Goal: Check status: Check status

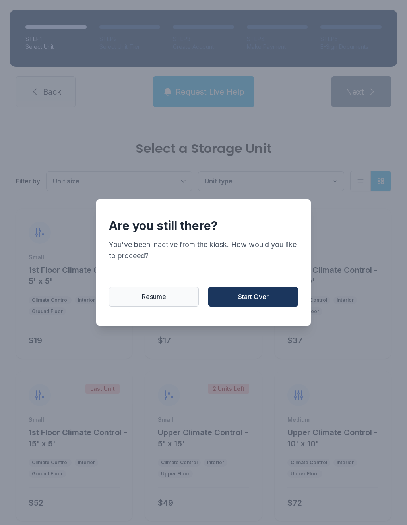
scroll to position [323, 0]
click at [252, 301] on span "Start Over" at bounding box center [253, 297] width 31 height 10
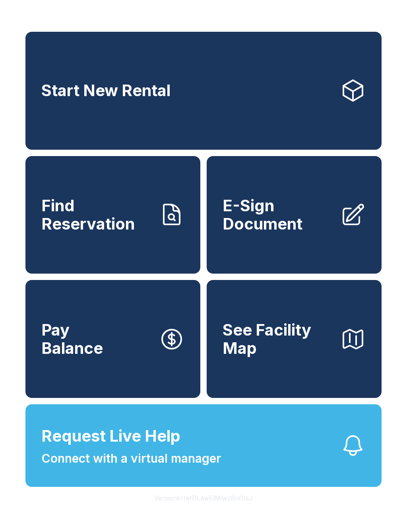
click at [101, 233] on span "Find Reservation" at bounding box center [96, 215] width 111 height 36
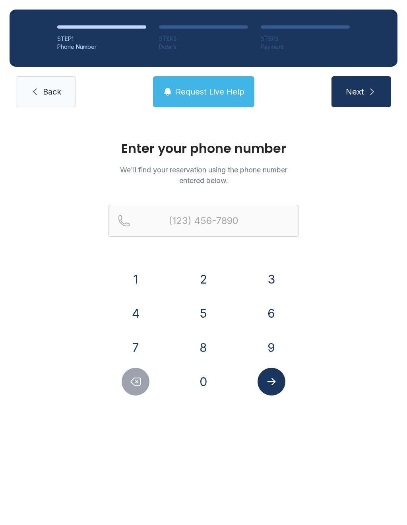
click at [139, 278] on button "1" at bounding box center [136, 279] width 28 height 28
click at [273, 347] on button "9" at bounding box center [271, 348] width 28 height 28
click at [145, 285] on button "1" at bounding box center [136, 279] width 28 height 28
click at [137, 309] on button "4" at bounding box center [136, 314] width 28 height 28
click at [274, 270] on button "3" at bounding box center [271, 279] width 28 height 28
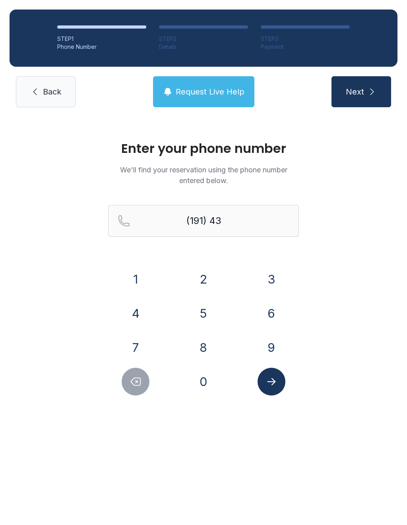
click at [130, 381] on icon "Delete number" at bounding box center [136, 382] width 12 height 12
click at [144, 387] on button "Delete number" at bounding box center [136, 382] width 28 height 28
click at [143, 387] on button "Delete number" at bounding box center [136, 382] width 28 height 28
type input "(1"
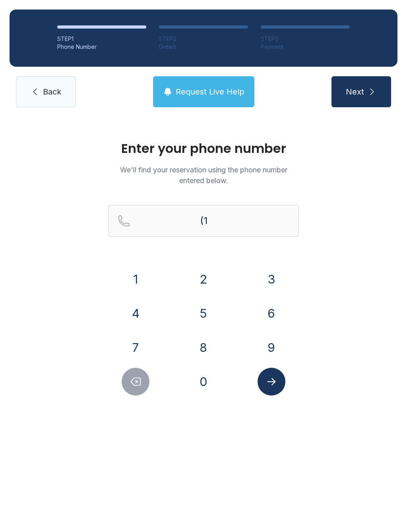
click at [141, 383] on icon "Delete number" at bounding box center [136, 382] width 12 height 12
click at [141, 382] on icon "Delete number" at bounding box center [136, 382] width 10 height 8
click at [131, 375] on button "Delete number" at bounding box center [136, 382] width 28 height 28
click at [264, 346] on button "9" at bounding box center [271, 348] width 28 height 28
click at [128, 284] on button "1" at bounding box center [136, 279] width 28 height 28
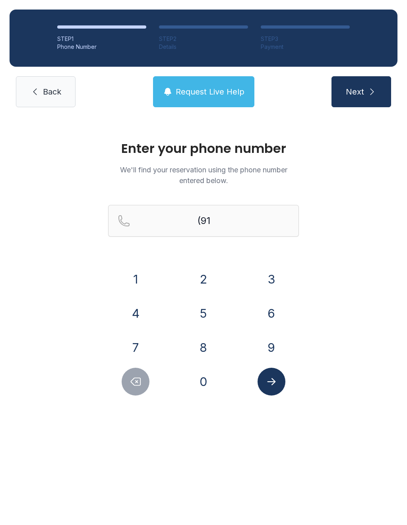
click at [139, 313] on button "4" at bounding box center [136, 314] width 28 height 28
click at [268, 285] on button "3" at bounding box center [271, 279] width 28 height 28
click at [131, 349] on button "7" at bounding box center [136, 348] width 28 height 28
click at [143, 315] on button "4" at bounding box center [136, 314] width 28 height 28
click at [139, 287] on button "1" at bounding box center [136, 279] width 28 height 28
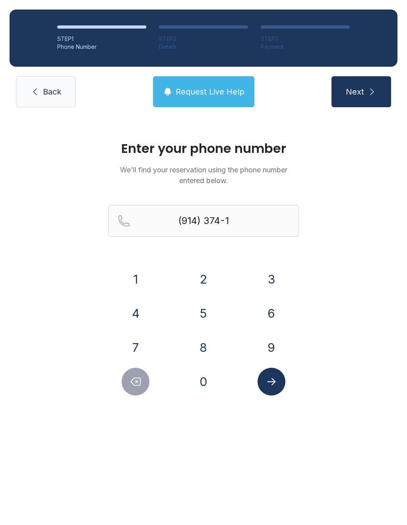
click at [200, 348] on button "8" at bounding box center [204, 348] width 28 height 28
click at [205, 349] on button "8" at bounding box center [204, 348] width 28 height 28
click at [202, 288] on button "2" at bounding box center [204, 279] width 28 height 28
type input "[PHONE_NUMBER]"
click at [272, 383] on icon "Submit lookup form" at bounding box center [271, 382] width 12 height 12
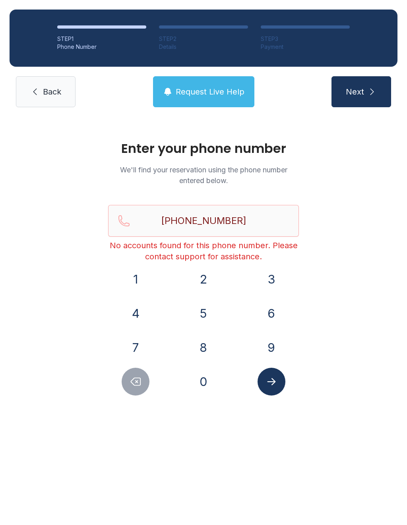
click at [273, 383] on icon "Submit lookup form" at bounding box center [271, 381] width 8 height 7
click at [48, 92] on span "Back" at bounding box center [52, 91] width 18 height 11
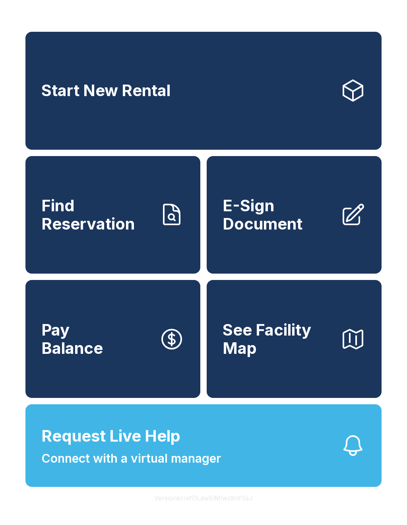
click at [136, 448] on span "Request Live Help" at bounding box center [110, 436] width 139 height 24
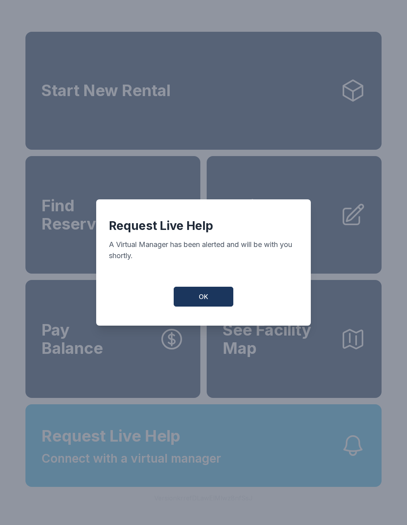
click at [197, 295] on button "OK" at bounding box center [204, 297] width 60 height 20
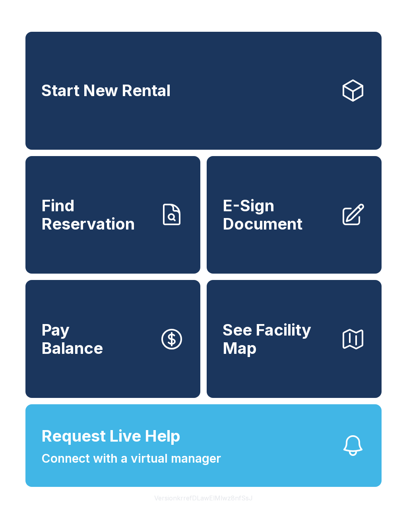
click at [179, 468] on span "Connect with a virtual manager" at bounding box center [131, 459] width 180 height 18
